Goal: Complete application form: Complete application form

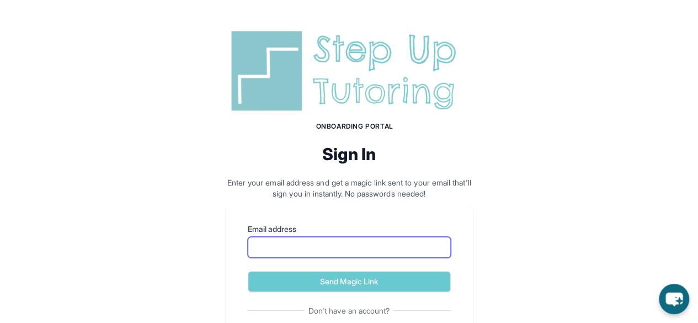
click at [293, 240] on input "Email address" at bounding box center [349, 247] width 203 height 21
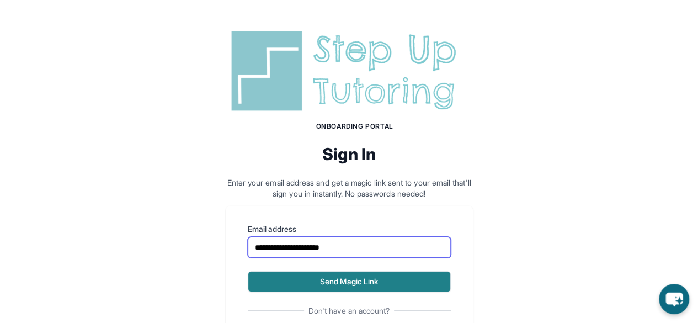
type input "**********"
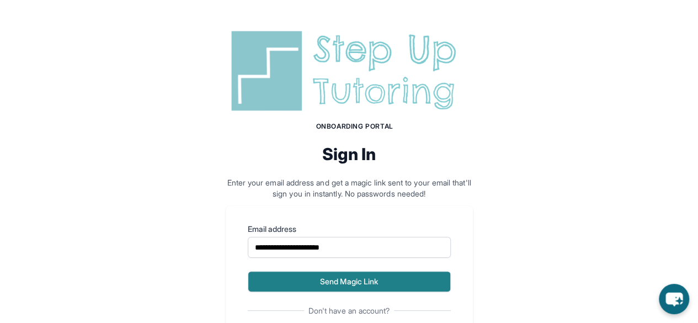
click at [344, 279] on button "Send Magic Link" at bounding box center [349, 281] width 203 height 21
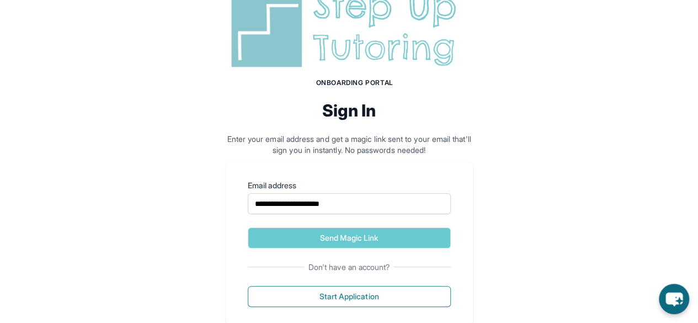
scroll to position [115, 0]
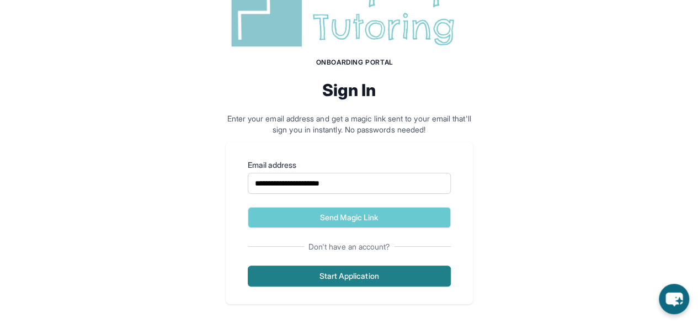
click at [384, 276] on button "Start Application" at bounding box center [349, 275] width 203 height 21
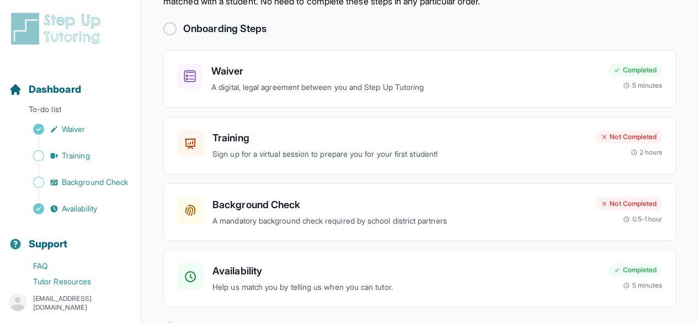
scroll to position [56, 0]
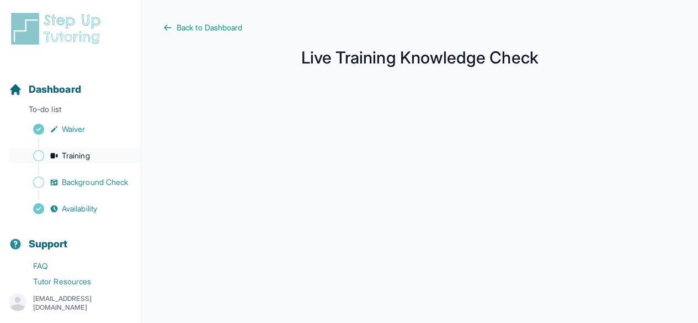
click at [67, 159] on span "Training" at bounding box center [76, 155] width 28 height 11
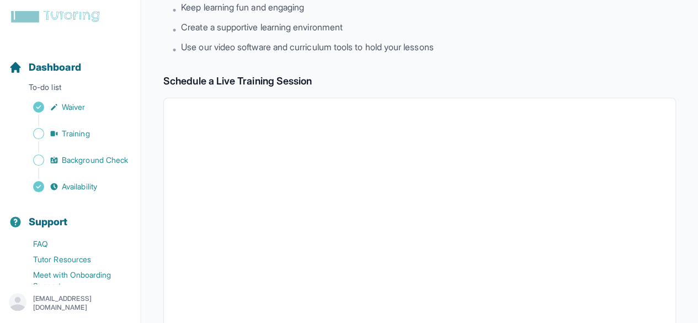
scroll to position [106, 0]
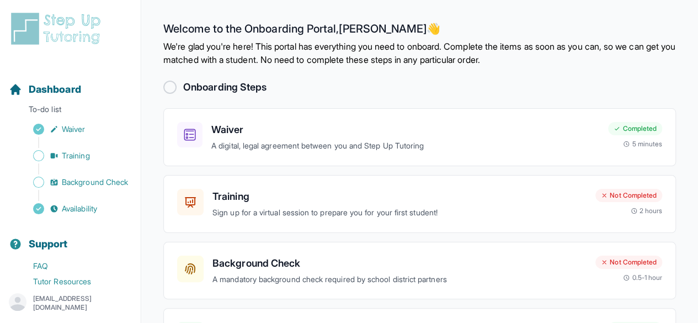
click at [170, 88] on div at bounding box center [169, 87] width 13 height 13
click at [270, 218] on div "Training Sign up for a virtual session to prepare you for your first student! N…" at bounding box center [419, 204] width 512 height 58
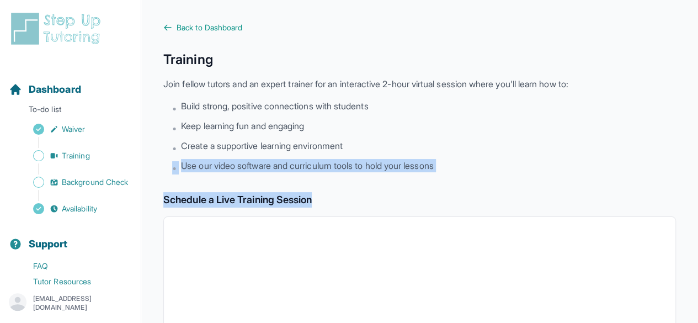
drag, startPoint x: 689, startPoint y: 142, endPoint x: 687, endPoint y: 179, distance: 37.0
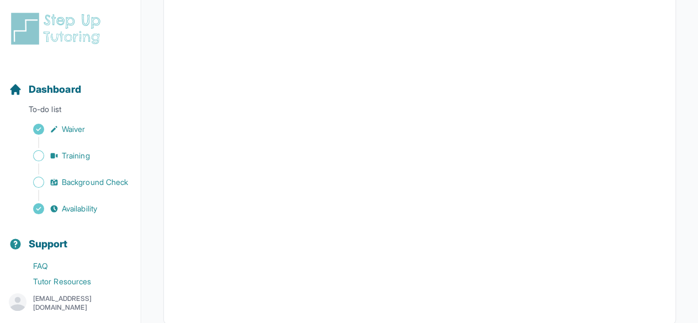
scroll to position [453, 0]
click at [328, 297] on div at bounding box center [419, 58] width 512 height 488
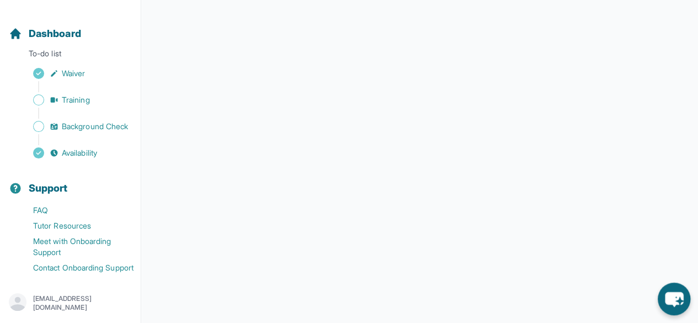
click at [665, 301] on icon "chat-button" at bounding box center [674, 299] width 18 height 15
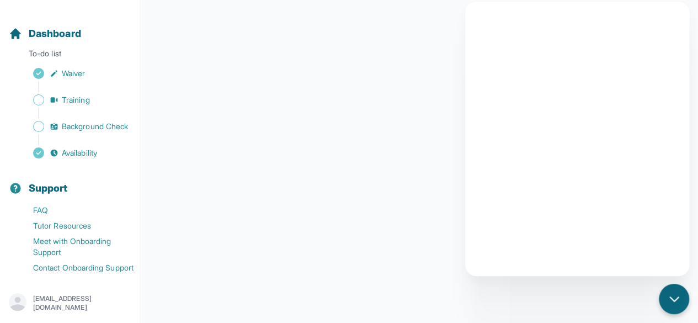
scroll to position [264, 0]
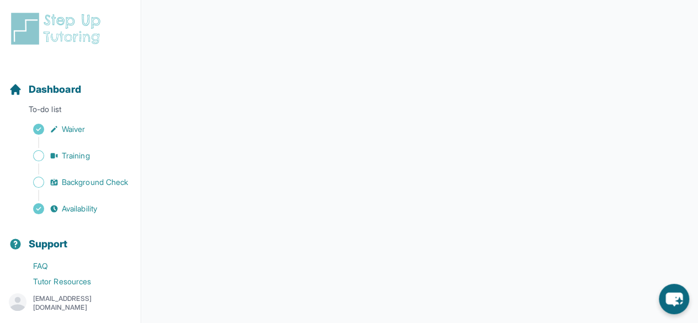
scroll to position [99, 0]
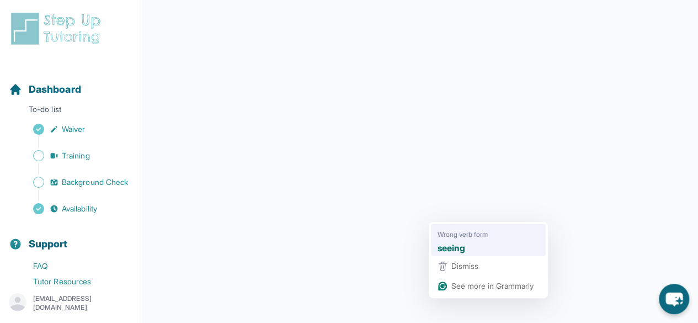
click at [461, 238] on span "Wrong verb form" at bounding box center [462, 233] width 50 height 11
click at [434, 246] on li "Wrong verb form seeing" at bounding box center [488, 240] width 115 height 32
click at [445, 251] on strong "seeing" at bounding box center [451, 247] width 28 height 14
click at [463, 239] on div "seeing" at bounding box center [488, 247] width 106 height 18
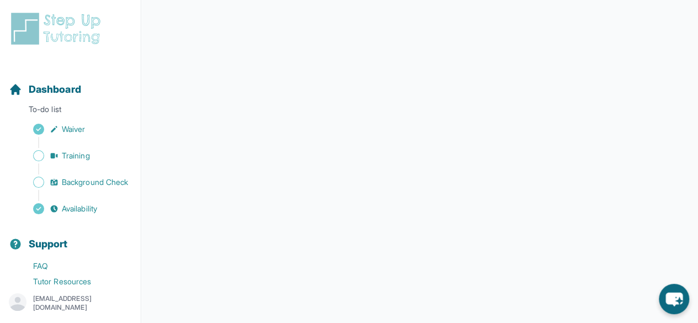
scroll to position [264, 0]
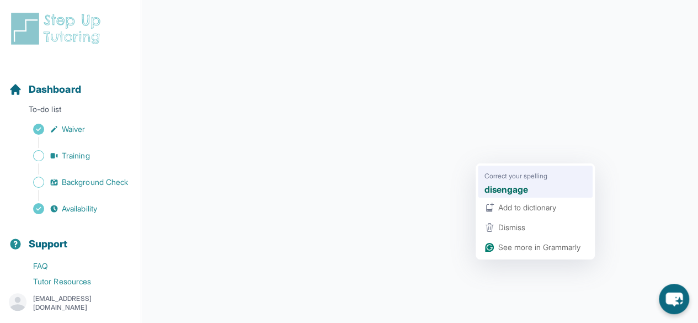
click at [509, 178] on span "Correct your spelling" at bounding box center [515, 175] width 63 height 11
click at [509, 186] on strong "disengage" at bounding box center [506, 189] width 44 height 14
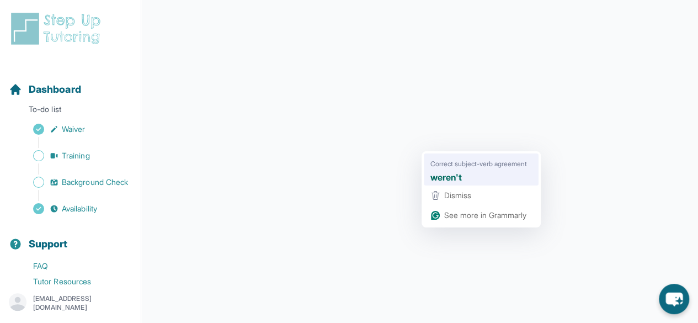
click at [441, 169] on div "weren't" at bounding box center [481, 177] width 106 height 18
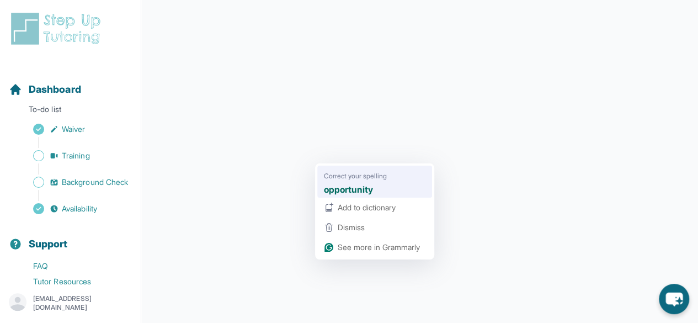
click at [349, 175] on span "Correct your spelling" at bounding box center [355, 175] width 63 height 11
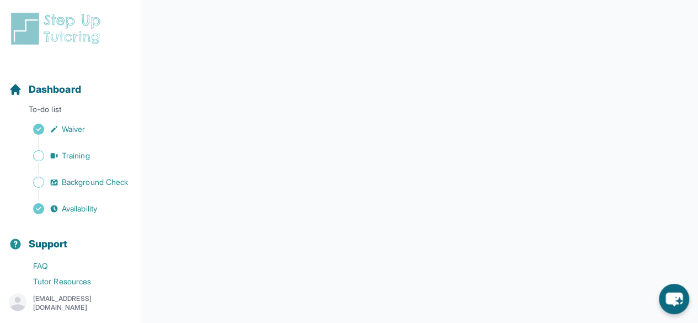
scroll to position [27, 0]
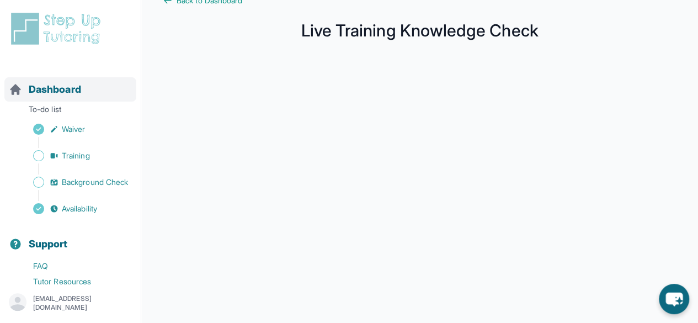
click at [79, 93] on span "Dashboard" at bounding box center [55, 89] width 52 height 15
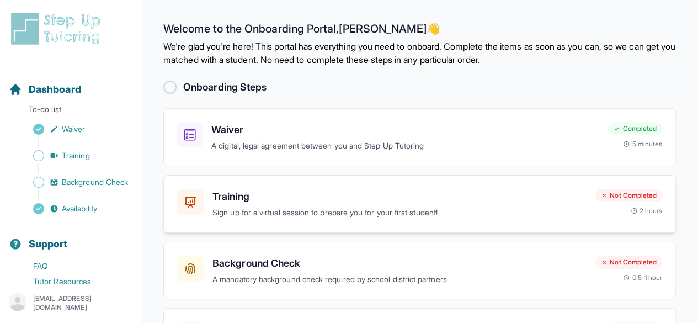
click at [559, 212] on p "Sign up for a virtual session to prepare you for your first student!" at bounding box center [399, 212] width 374 height 13
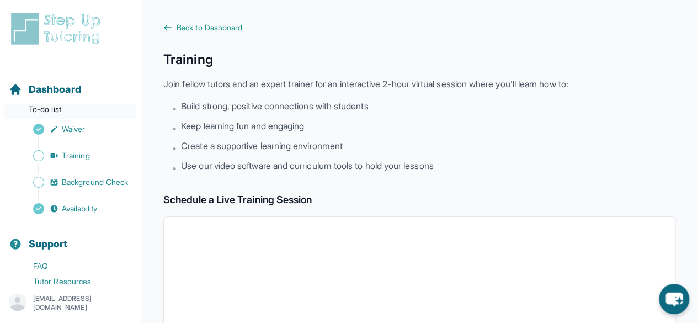
click at [87, 109] on p "To-do list" at bounding box center [70, 111] width 132 height 15
click at [72, 83] on span "Dashboard" at bounding box center [55, 89] width 52 height 15
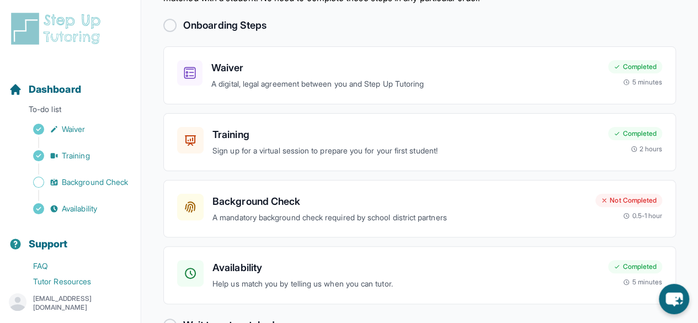
scroll to position [64, 0]
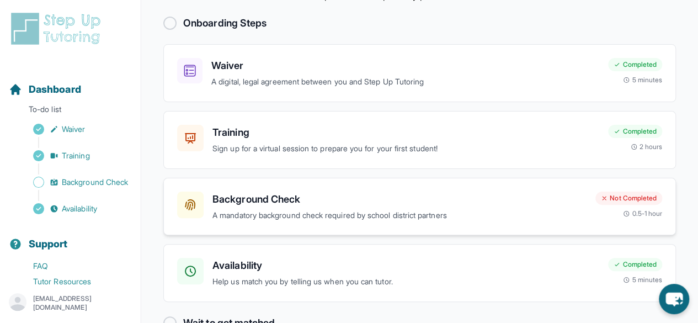
click at [613, 211] on div "Not Completed 0.5-1 hour" at bounding box center [628, 204] width 67 height 26
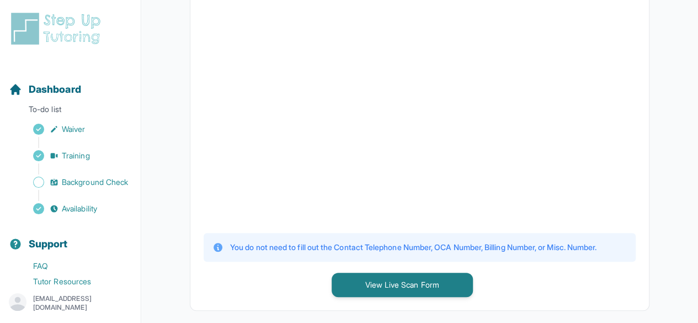
scroll to position [334, 0]
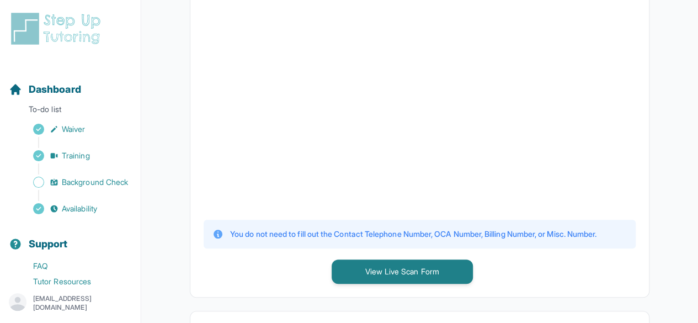
click at [405, 283] on div "1 Print and Fill Out Form Click on the button below to view the Live Scan form.…" at bounding box center [419, 93] width 458 height 406
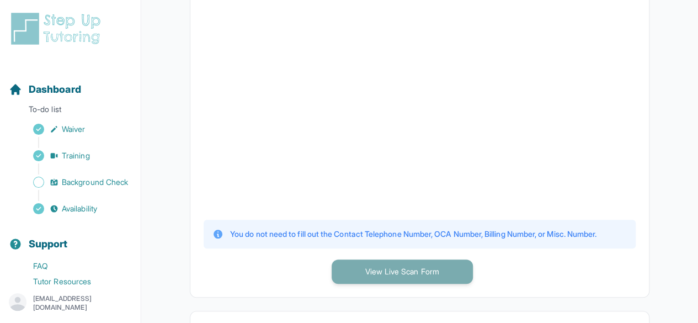
click at [415, 272] on button "View Live Scan Form" at bounding box center [401, 271] width 141 height 24
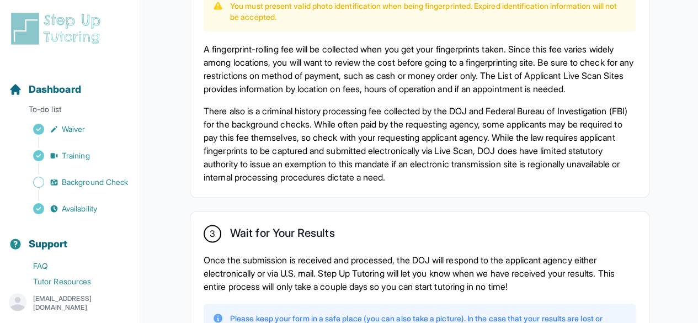
scroll to position [797, 0]
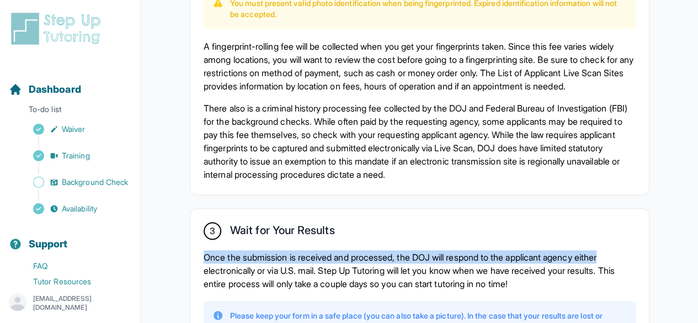
drag, startPoint x: 684, startPoint y: 270, endPoint x: 692, endPoint y: 244, distance: 26.4
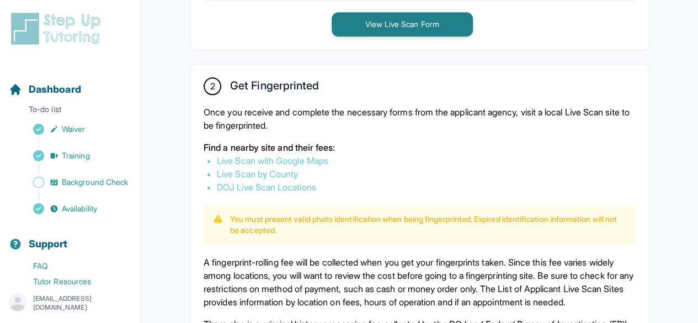
scroll to position [597, 0]
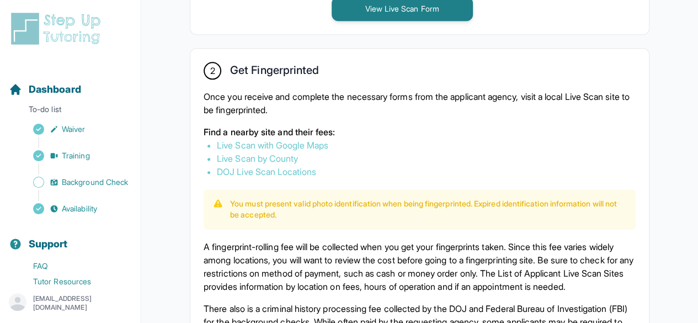
click at [563, 112] on p "Once you receive and complete the necessary forms from the applicant agency, vi…" at bounding box center [420, 103] width 432 height 26
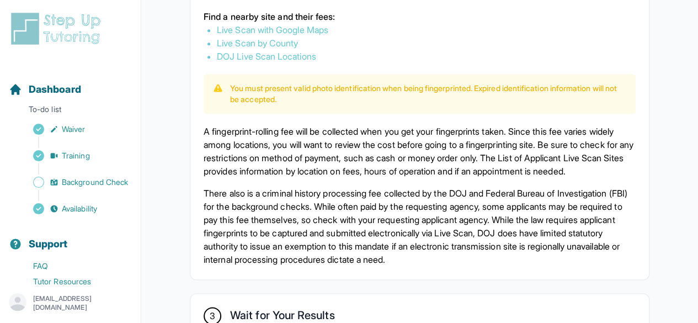
scroll to position [714, 0]
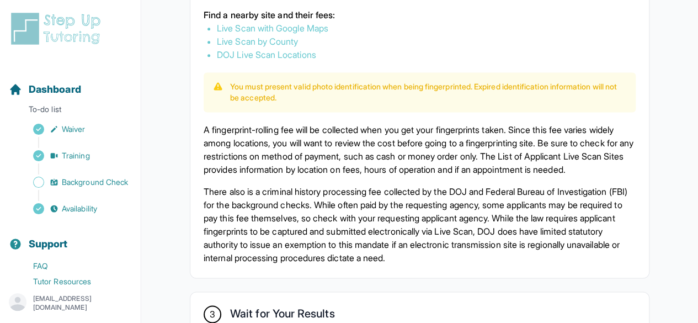
click at [328, 30] on link "Live Scan with Google Maps" at bounding box center [272, 28] width 111 height 11
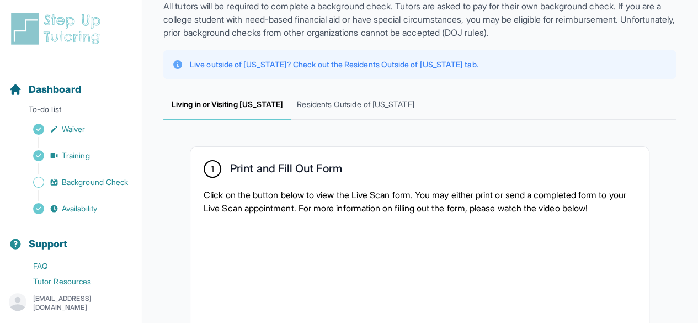
scroll to position [73, 0]
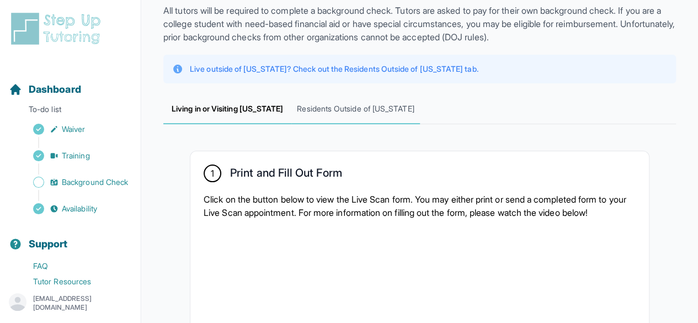
click at [361, 109] on span "Residents Outside of [US_STATE]" at bounding box center [355, 109] width 128 height 30
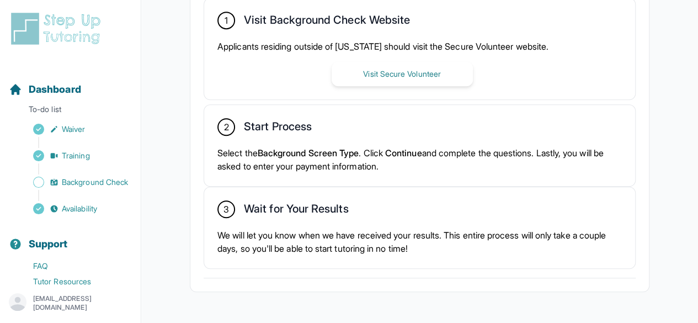
scroll to position [345, 0]
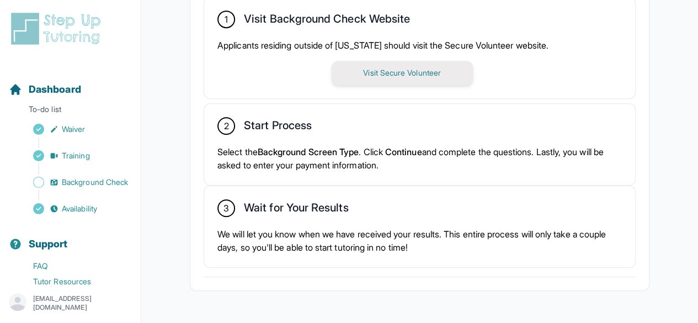
click at [430, 72] on button "Visit Secure Volunteer" at bounding box center [401, 73] width 141 height 24
